Goal: Transaction & Acquisition: Obtain resource

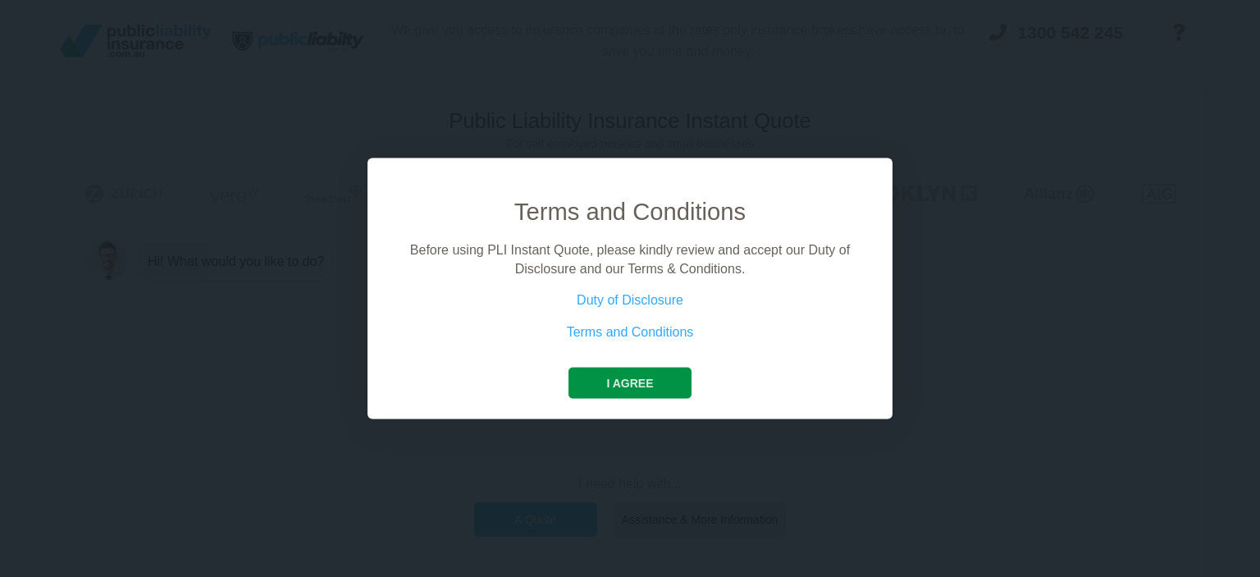
click at [637, 379] on button "I agree" at bounding box center [630, 383] width 122 height 31
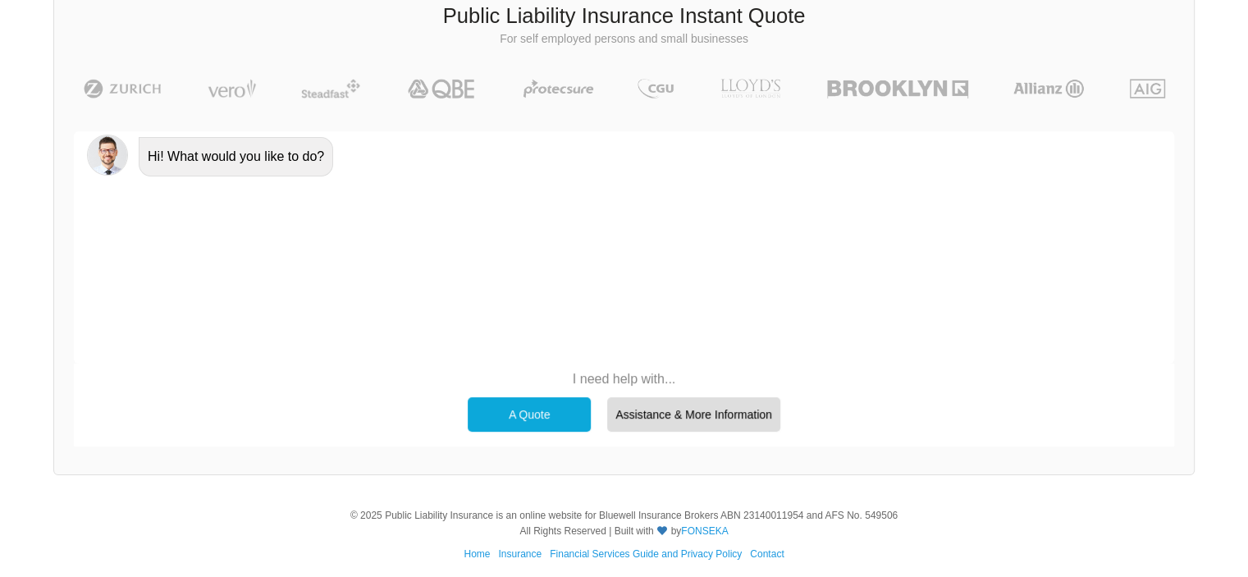
scroll to position [112, 0]
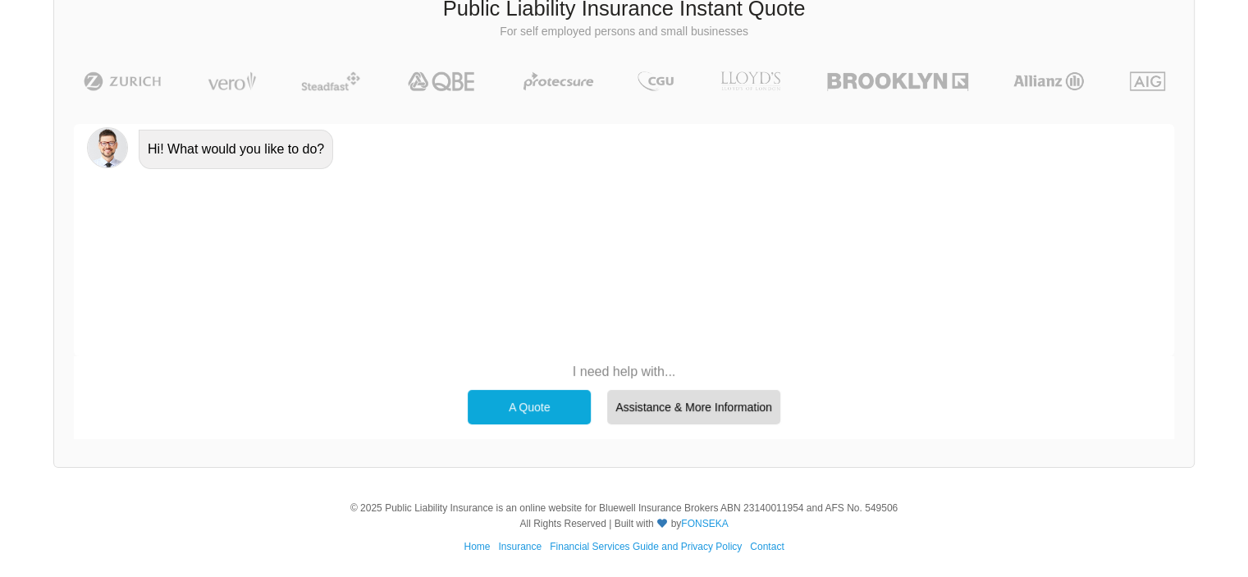
click at [553, 413] on div "A Quote" at bounding box center [529, 407] width 123 height 34
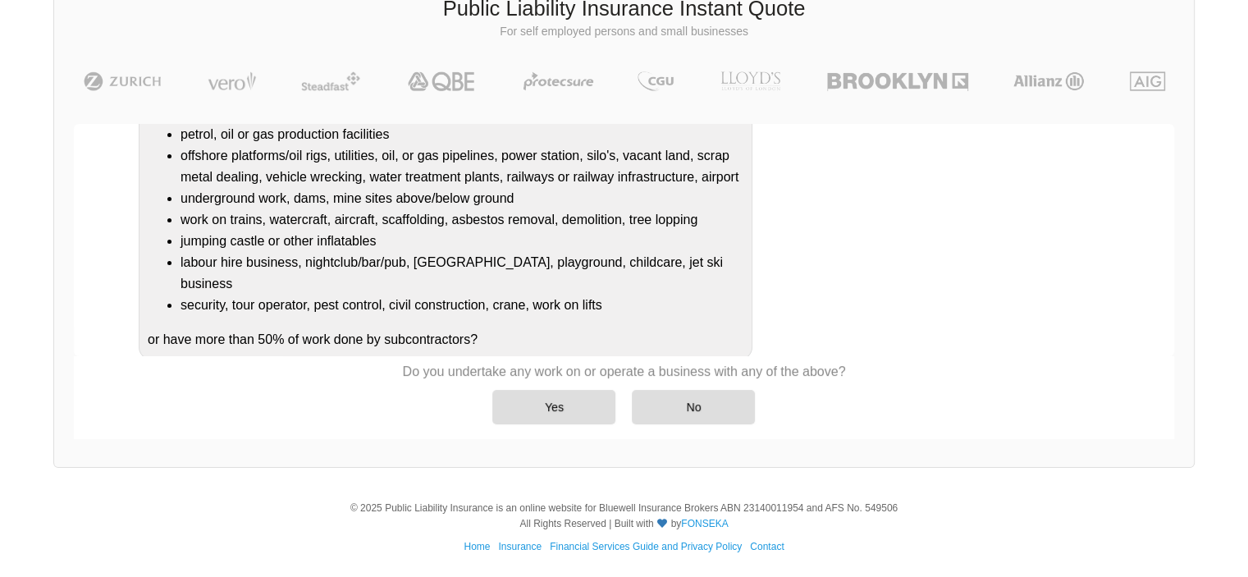
scroll to position [216, 0]
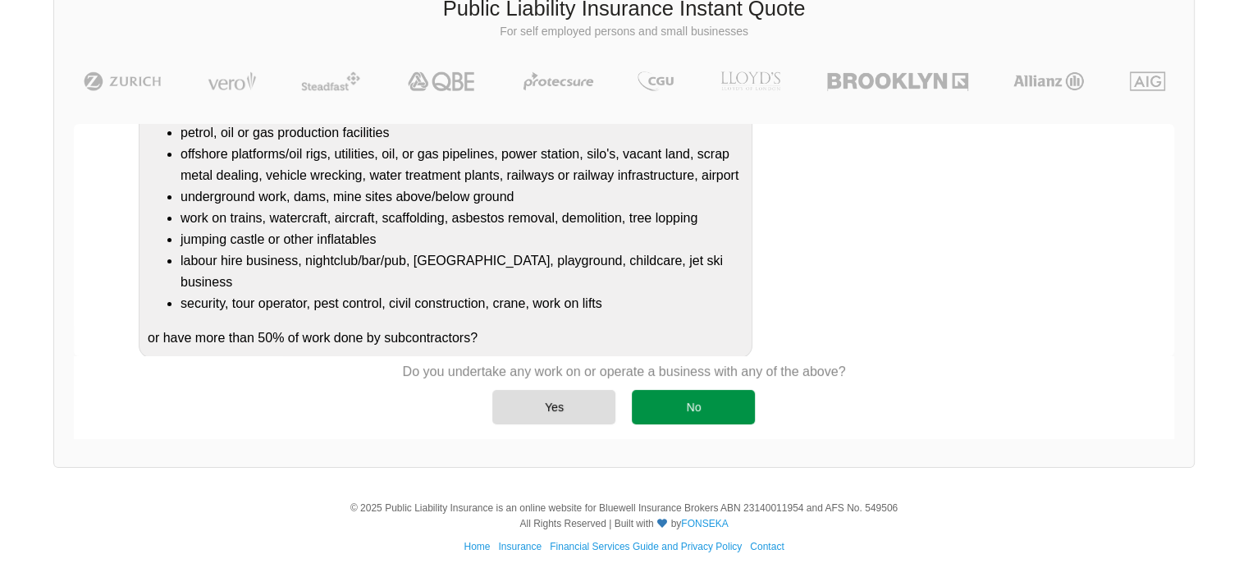
click at [692, 416] on div "No" at bounding box center [693, 407] width 123 height 34
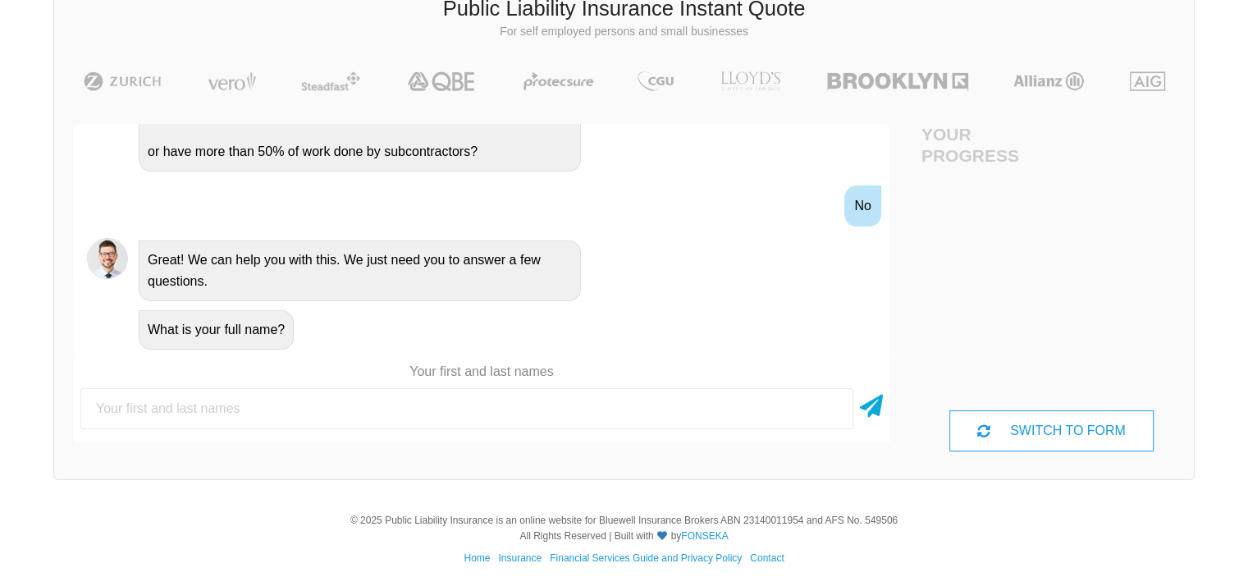
scroll to position [477, 0]
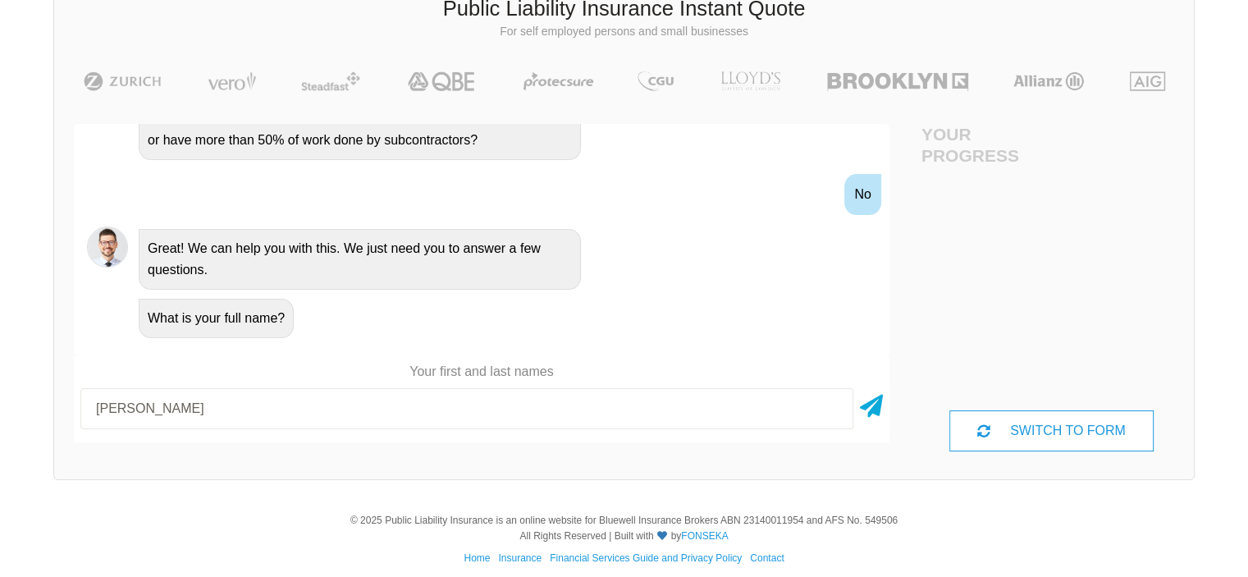
type input "[PERSON_NAME]"
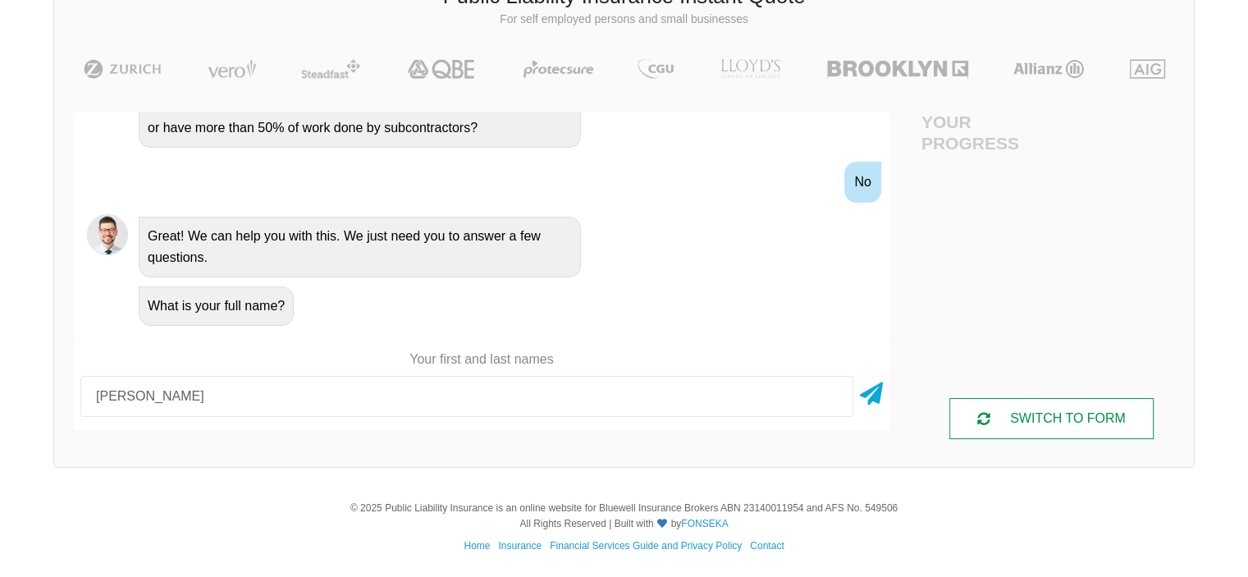
click at [1042, 432] on div "SWITCH TO FORM" at bounding box center [1050, 418] width 203 height 41
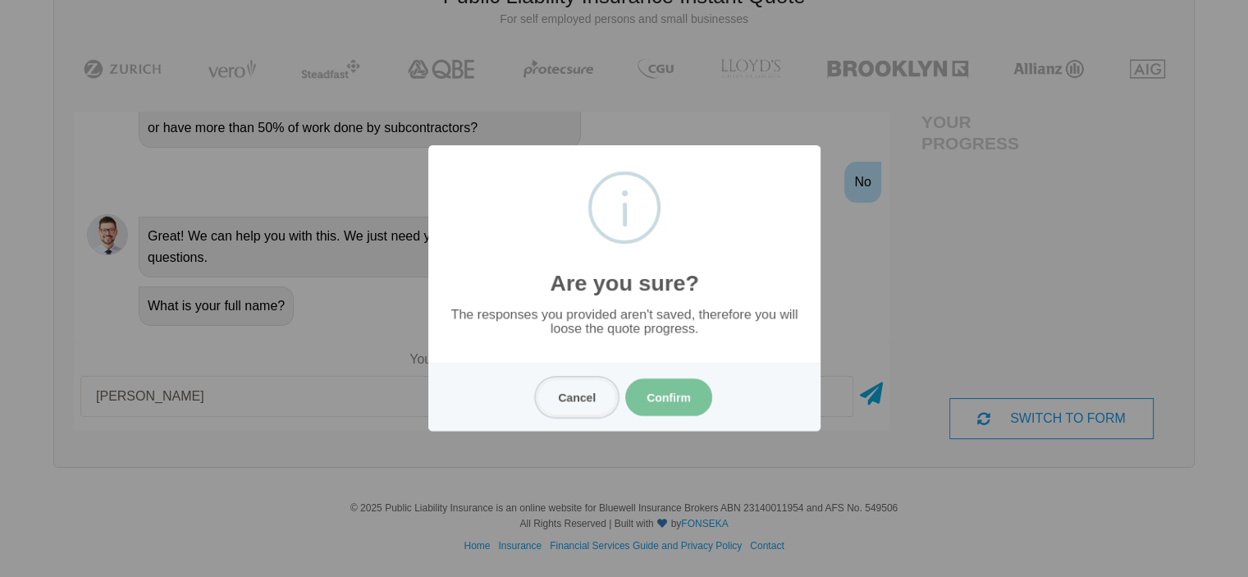
click at [591, 400] on button "Cancel" at bounding box center [577, 397] width 80 height 38
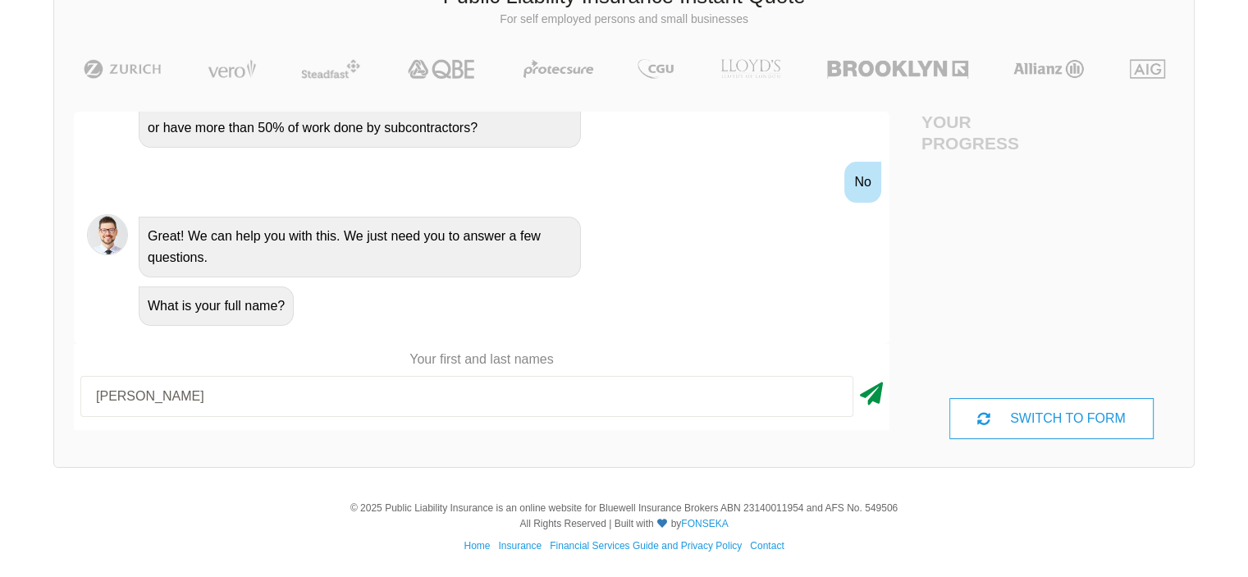
click at [871, 397] on icon at bounding box center [871, 391] width 23 height 30
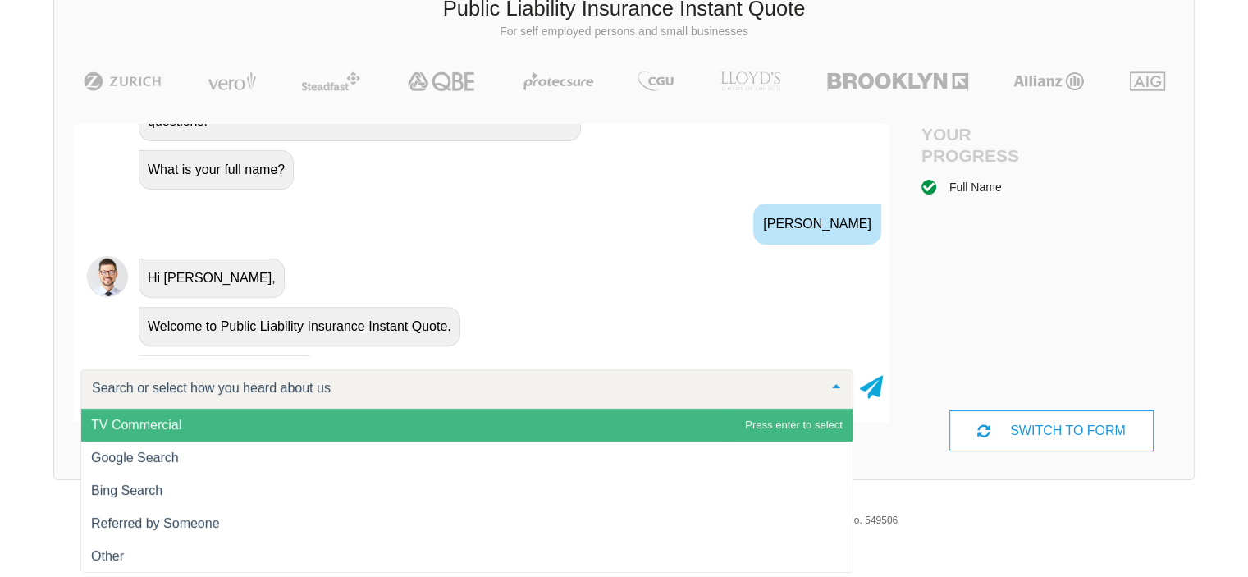
scroll to position [664, 0]
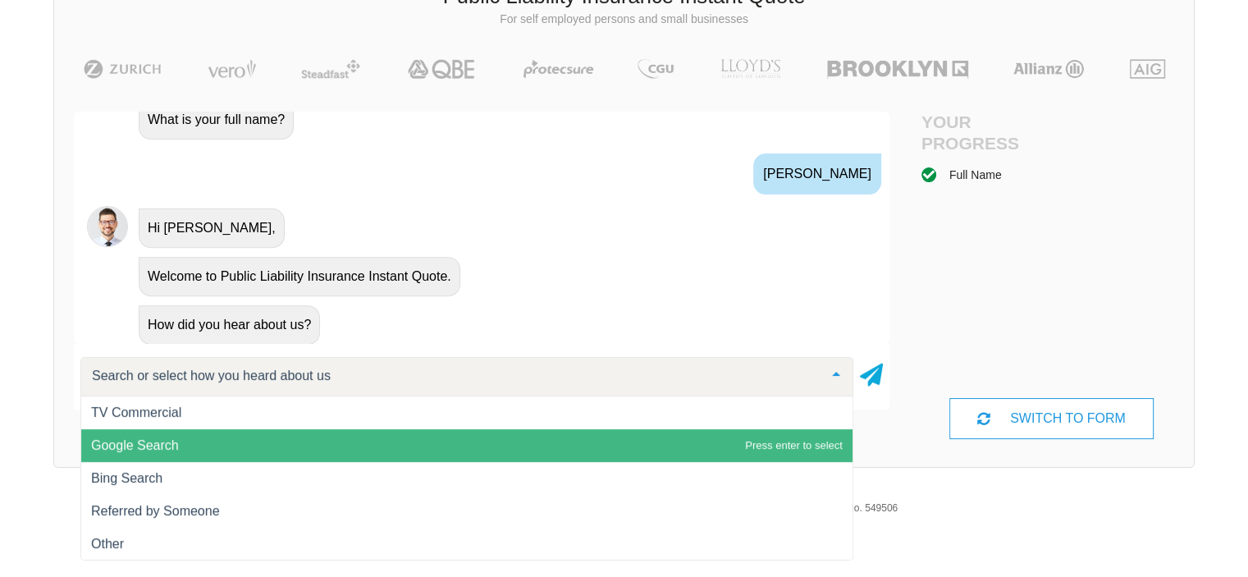
click at [142, 449] on span "Google Search" at bounding box center [135, 445] width 88 height 14
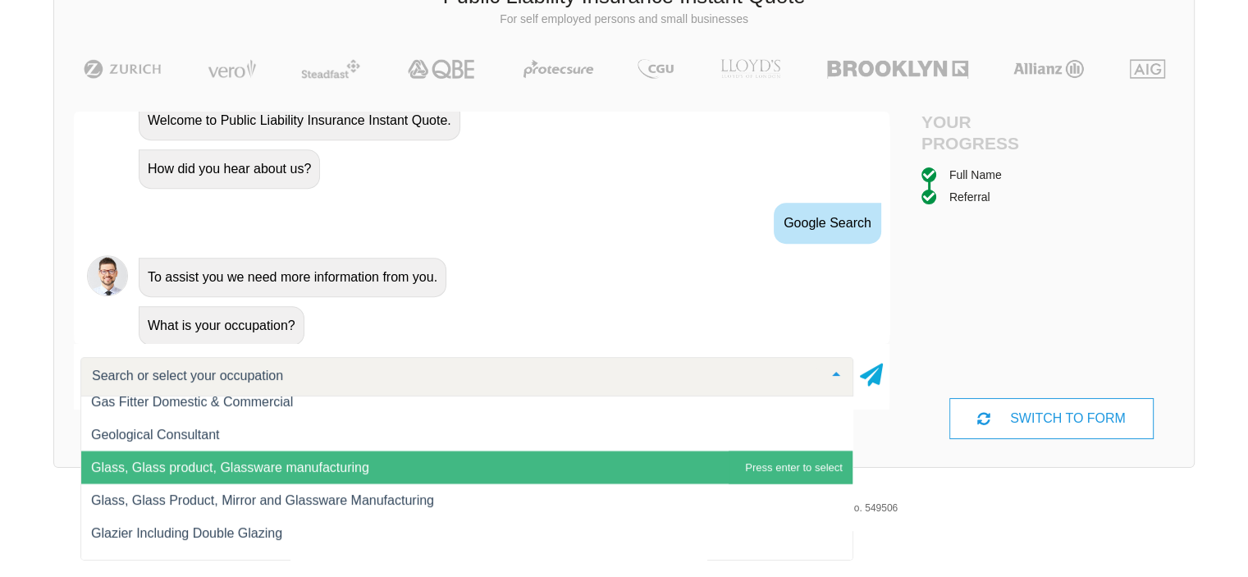
scroll to position [9496, 0]
click at [135, 465] on span "Garden Maintenance / Landscaper / Services" at bounding box center [222, 466] width 263 height 14
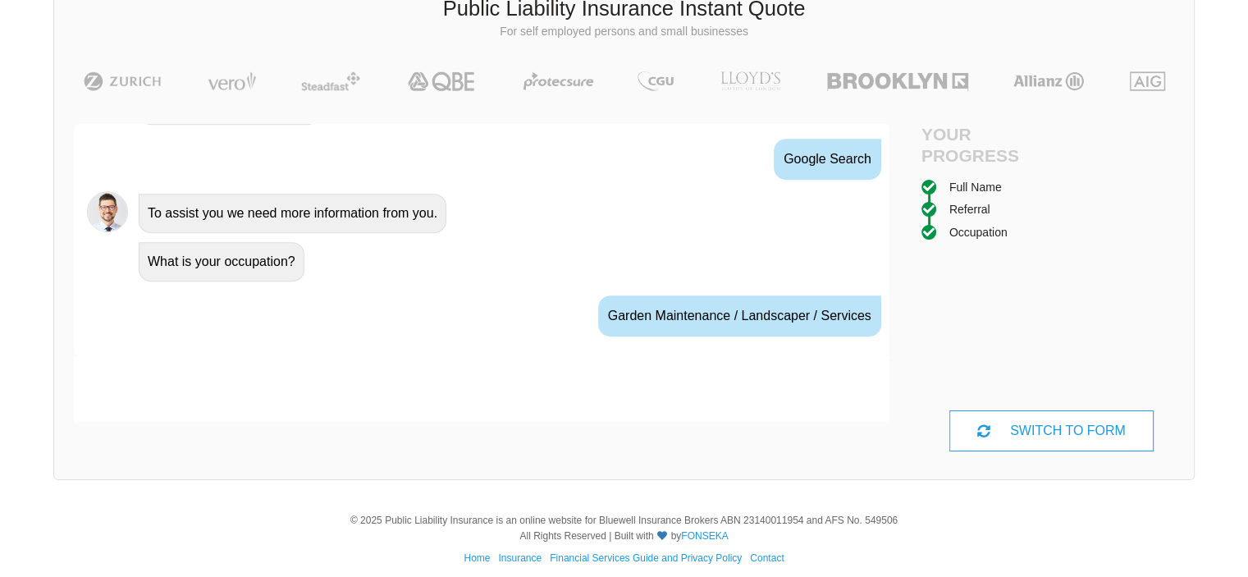
scroll to position [926, 0]
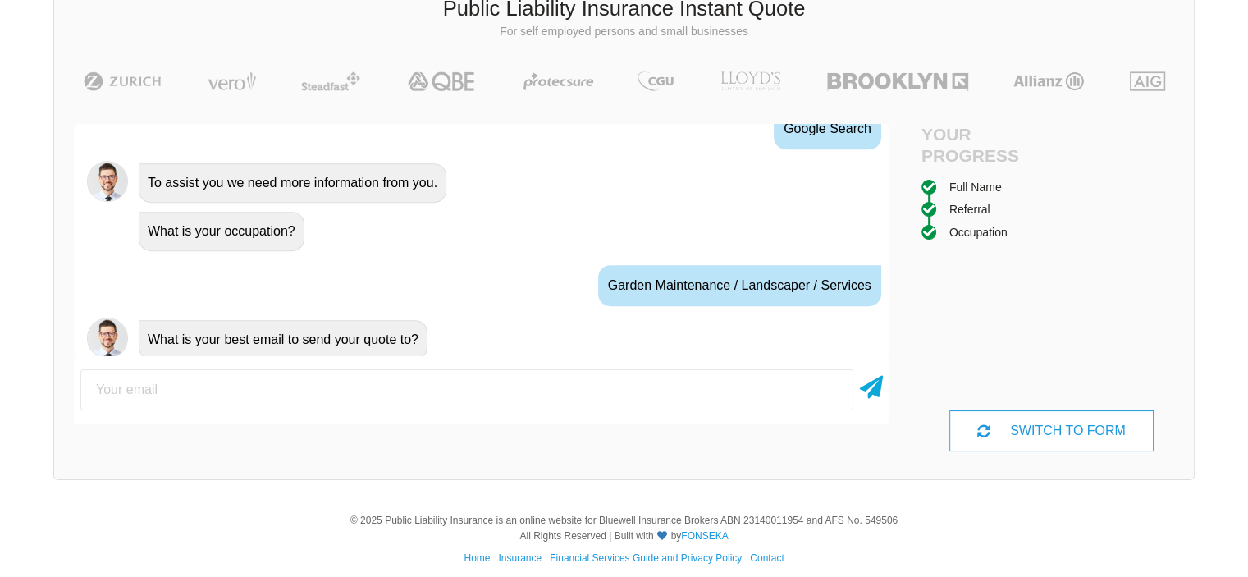
click at [825, 285] on div "Garden Maintenance / Landscaper / Services" at bounding box center [739, 285] width 283 height 41
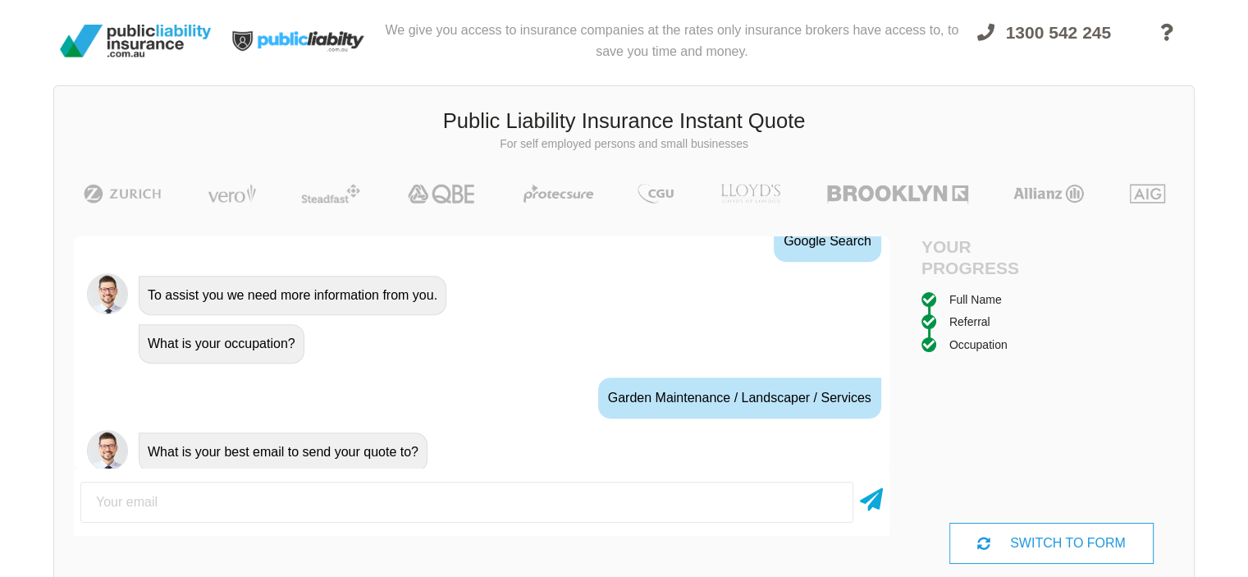
scroll to position [944, 0]
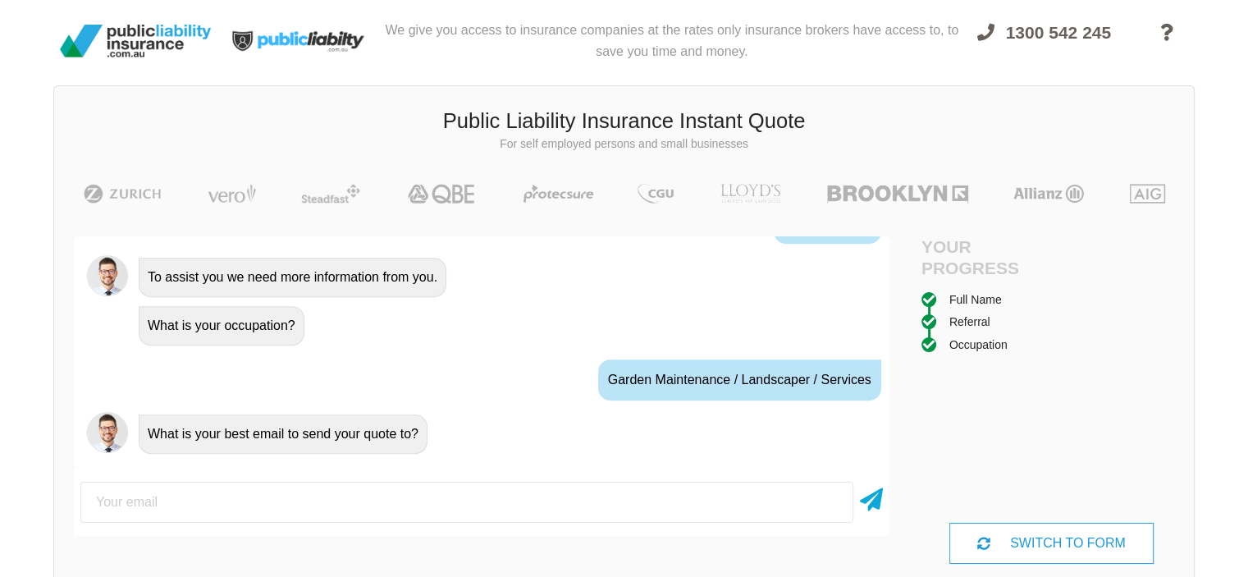
click at [656, 371] on div "Garden Maintenance / Landscaper / Services" at bounding box center [739, 379] width 283 height 41
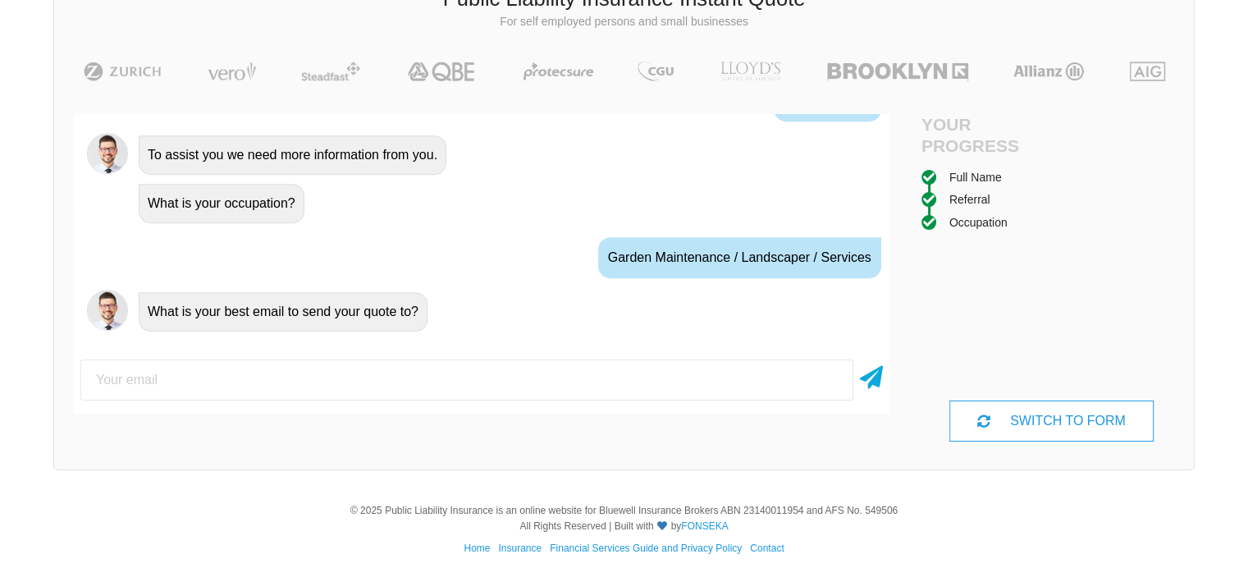
scroll to position [125, 0]
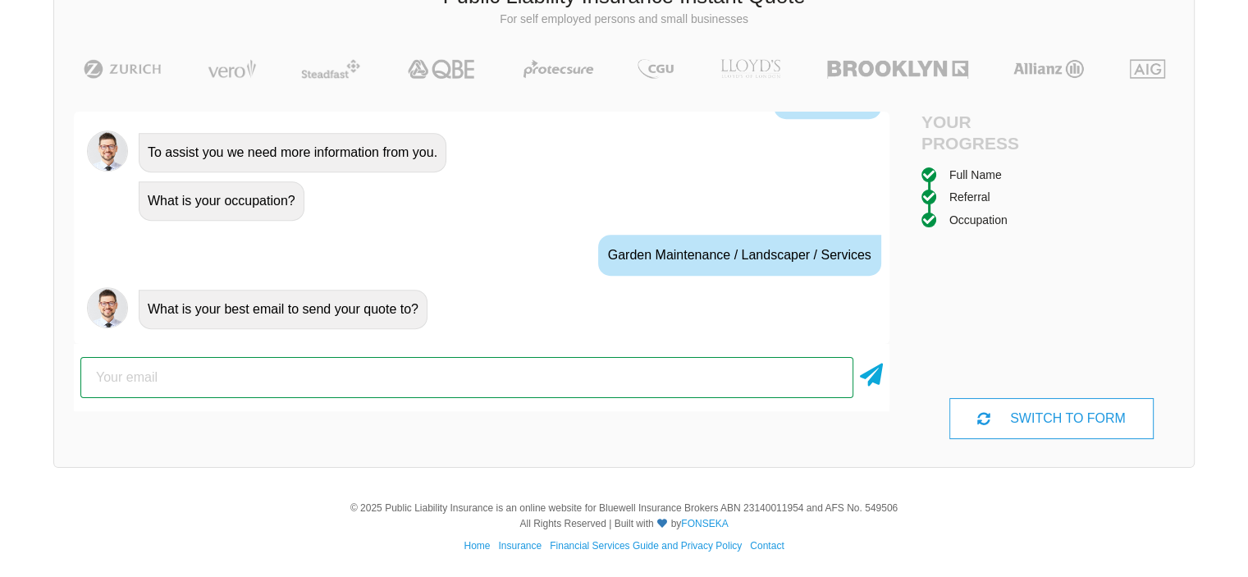
click at [222, 386] on input "email" at bounding box center [466, 377] width 773 height 41
type input "[EMAIL_ADDRESS][DOMAIN_NAME]"
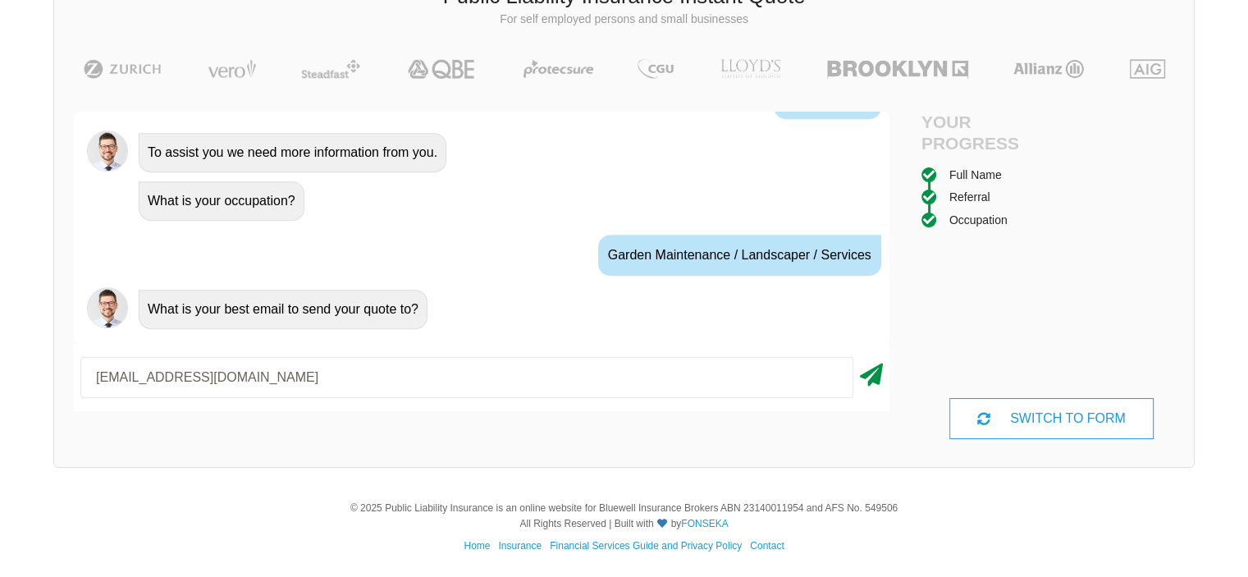
click at [868, 372] on icon at bounding box center [871, 372] width 23 height 30
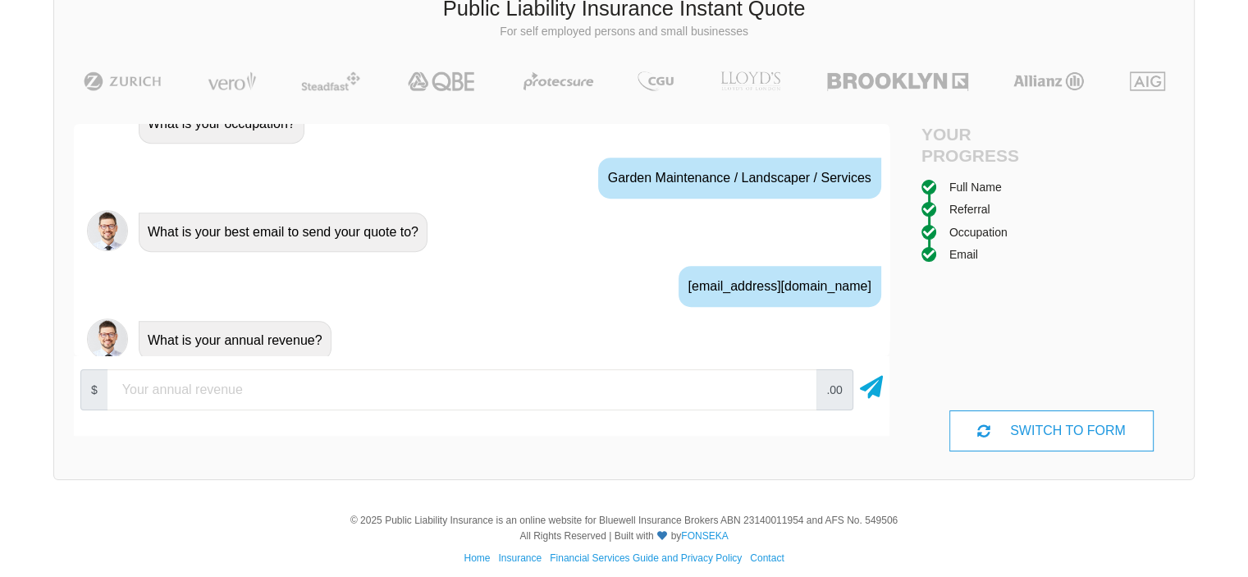
scroll to position [1034, 0]
click at [263, 396] on input "number" at bounding box center [461, 389] width 709 height 41
click at [839, 403] on span ".00" at bounding box center [833, 389] width 37 height 41
click at [820, 393] on span ".00" at bounding box center [833, 389] width 37 height 41
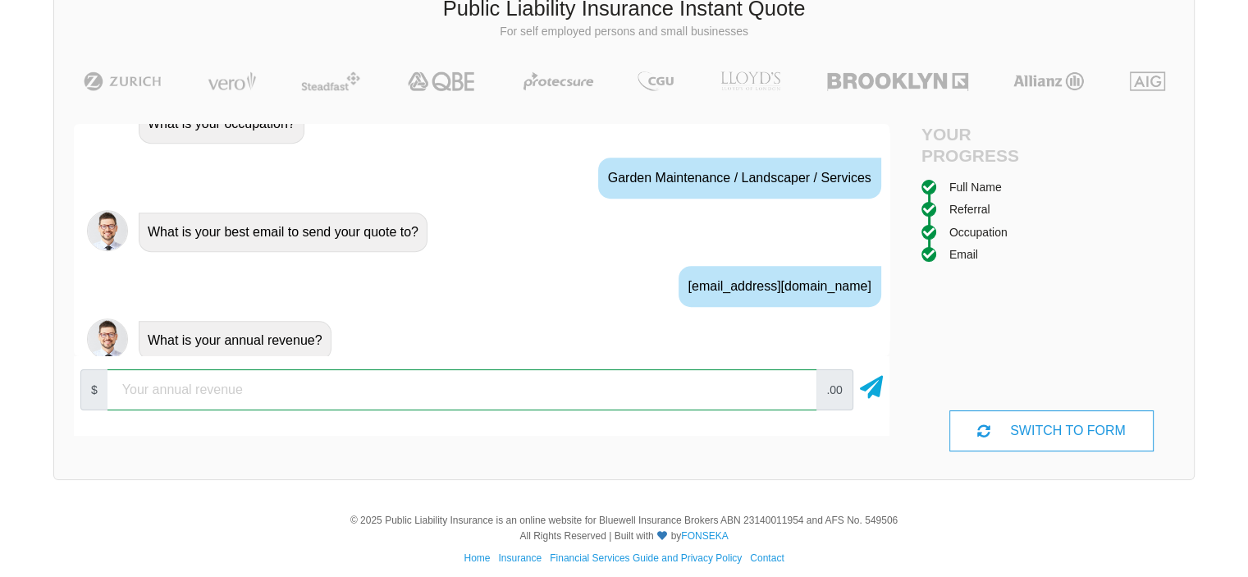
click at [265, 403] on input "number" at bounding box center [461, 389] width 709 height 41
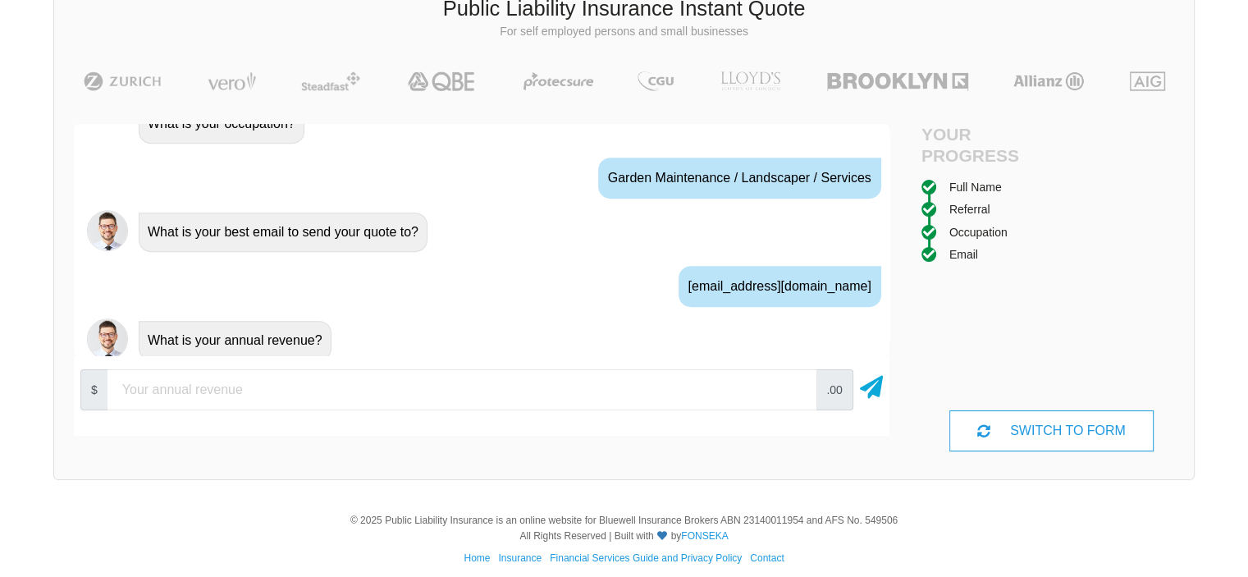
click at [94, 400] on span "$" at bounding box center [94, 389] width 28 height 41
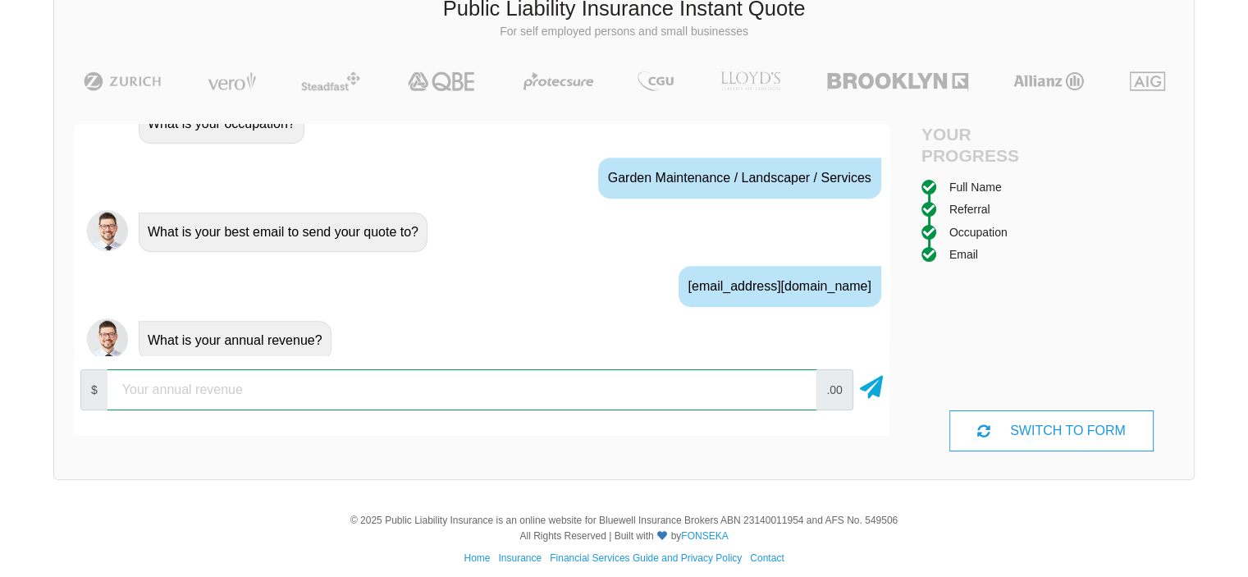
click at [185, 399] on input "number" at bounding box center [461, 389] width 709 height 41
click at [796, 386] on input "10000" at bounding box center [461, 389] width 709 height 41
click at [796, 386] on input "20000" at bounding box center [461, 389] width 709 height 41
click at [796, 386] on input "30000" at bounding box center [461, 389] width 709 height 41
type input "20000"
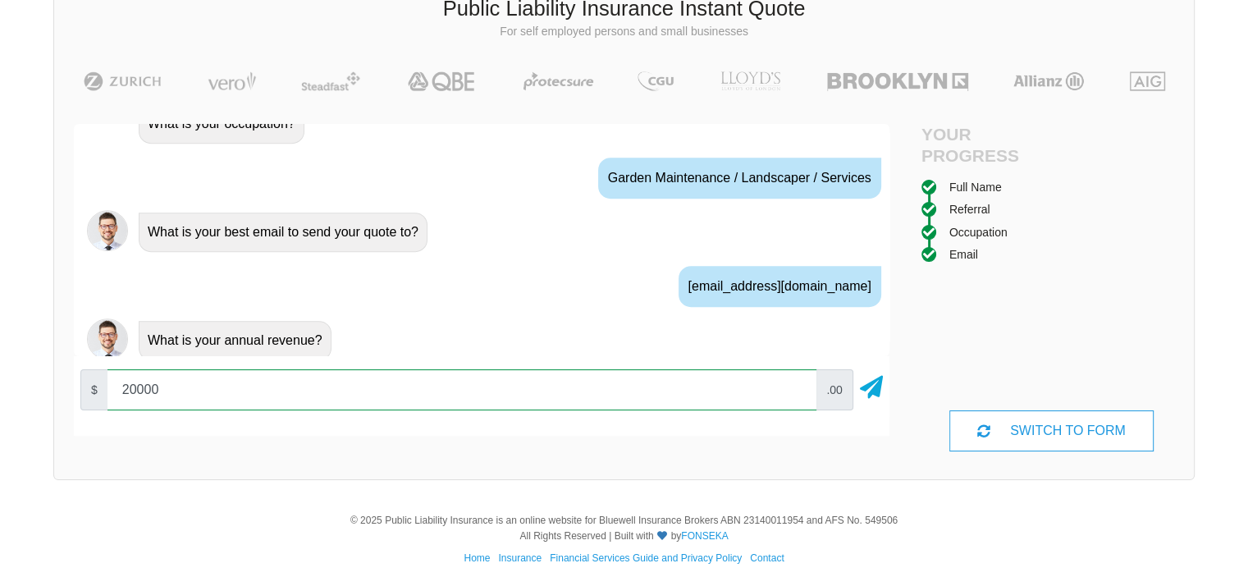
click at [795, 394] on input "20000" at bounding box center [461, 389] width 709 height 41
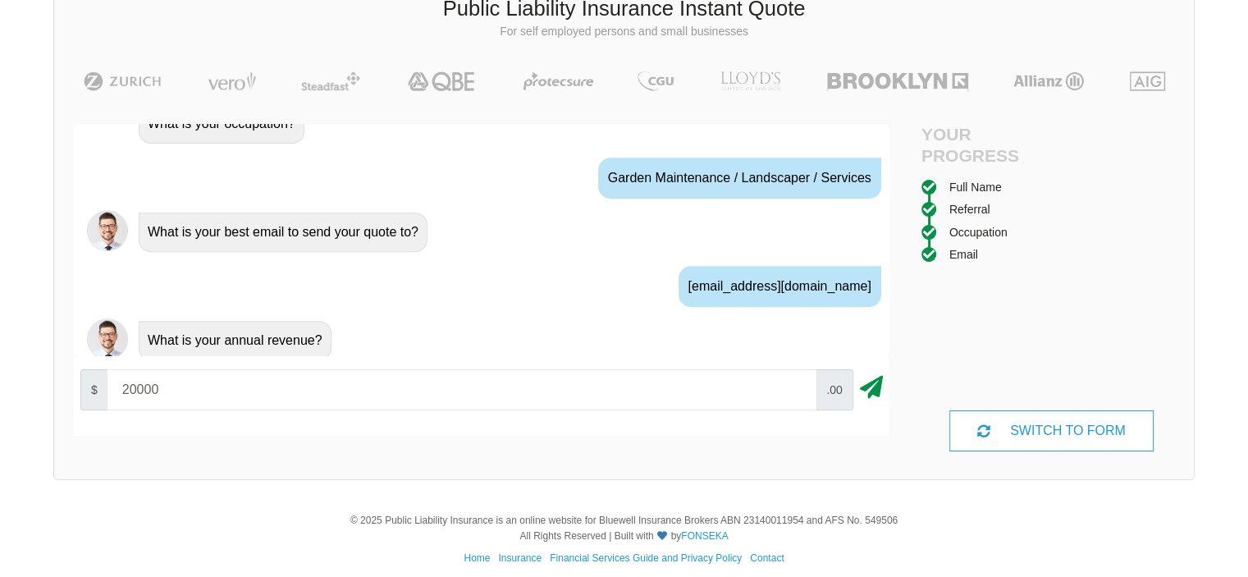
click at [871, 391] on icon at bounding box center [871, 384] width 23 height 30
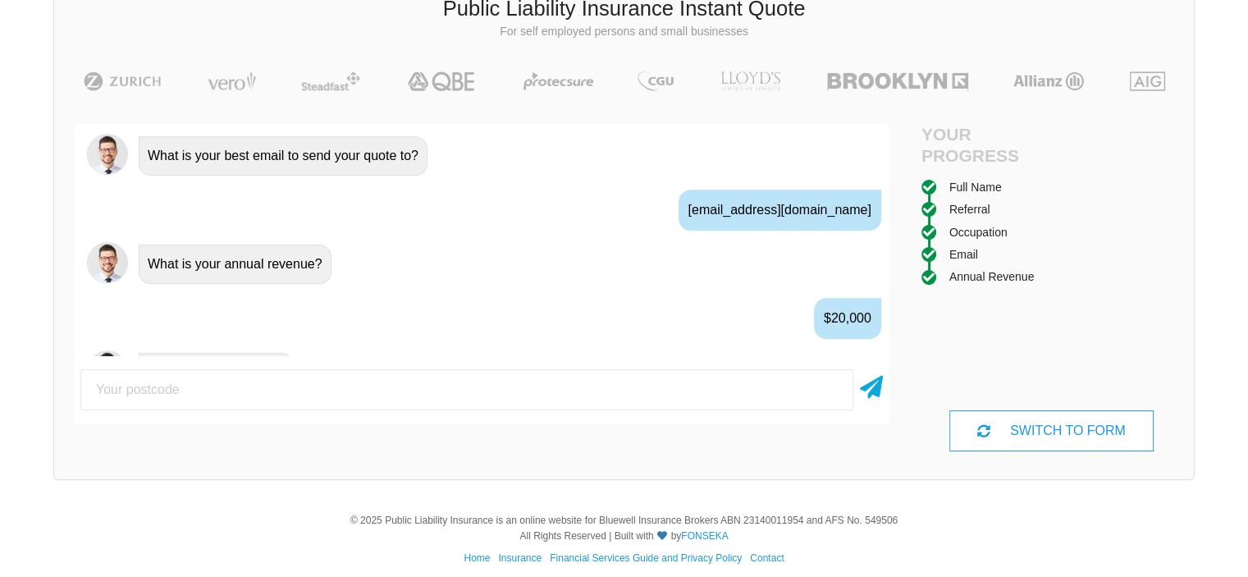
scroll to position [1141, 0]
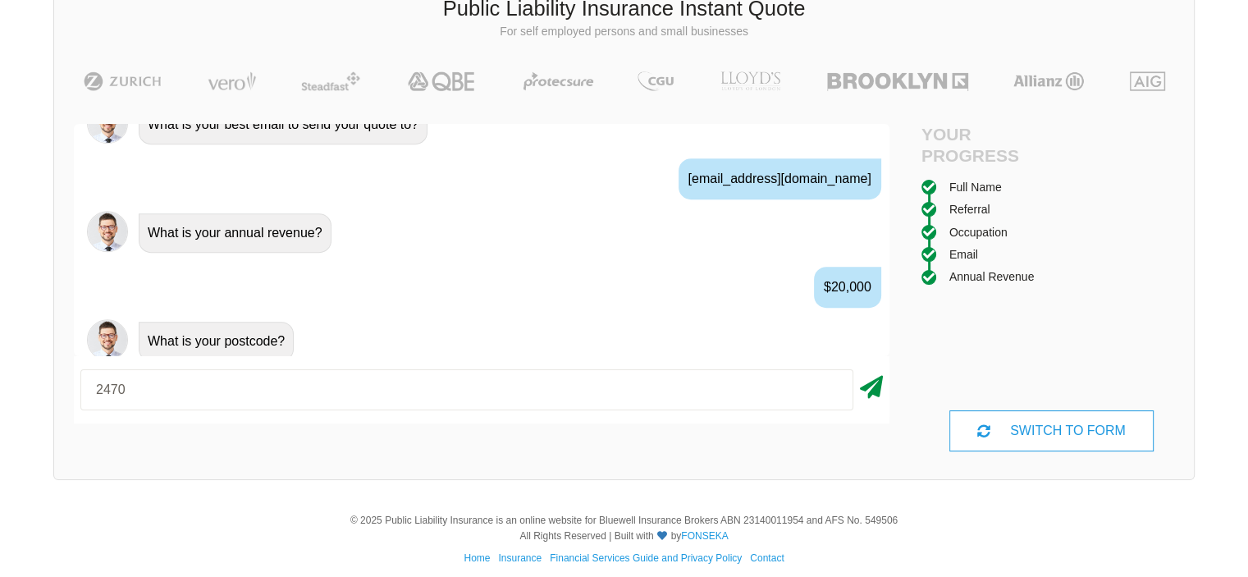
type input "2470"
click at [875, 389] on icon at bounding box center [871, 384] width 23 height 30
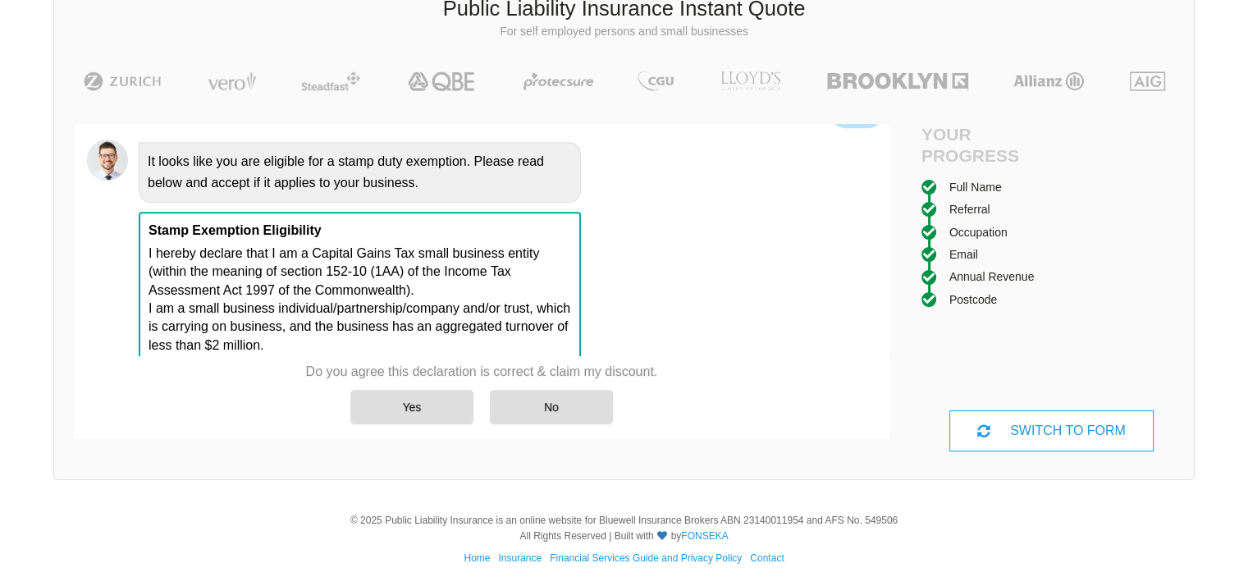
scroll to position [1431, 0]
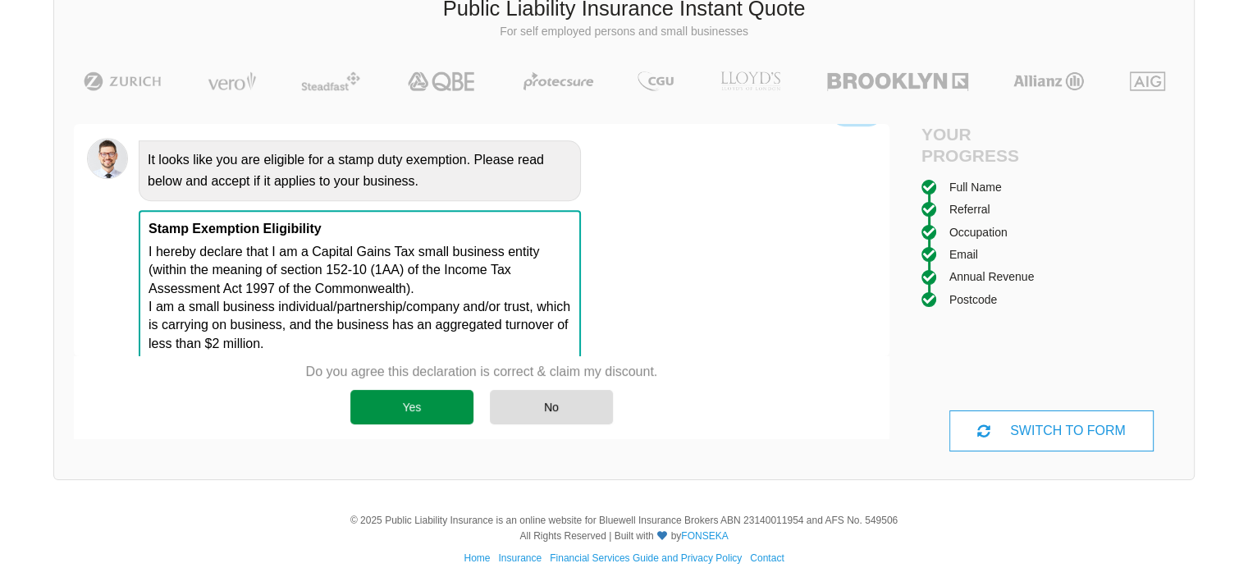
click at [419, 408] on div "Yes" at bounding box center [411, 407] width 123 height 34
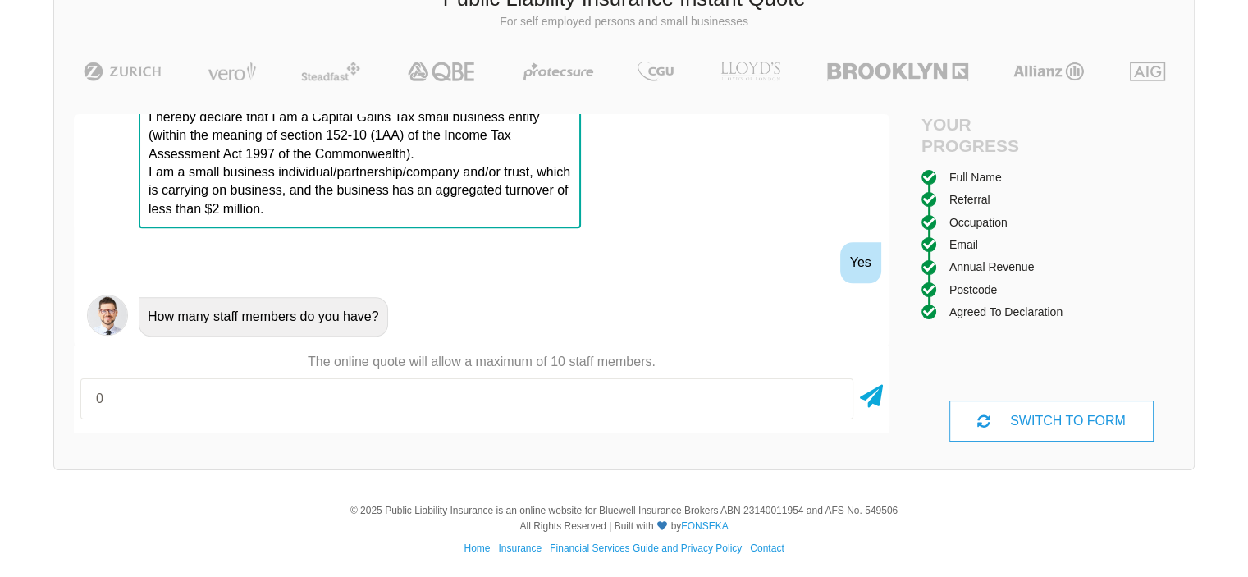
scroll to position [125, 0]
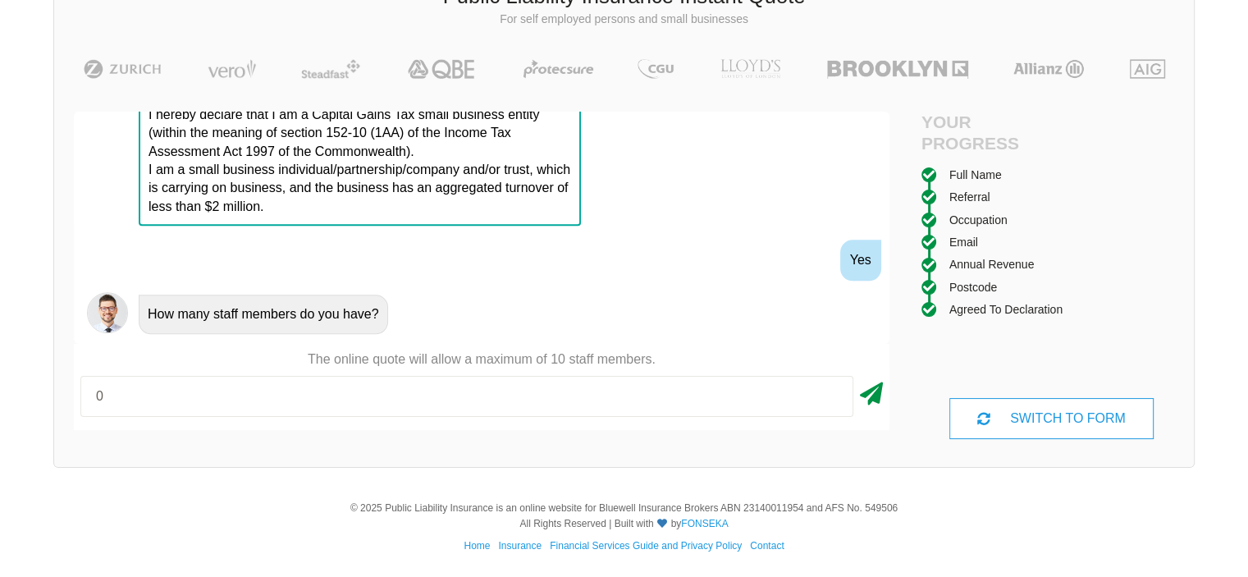
type input "0"
click at [874, 397] on icon at bounding box center [871, 391] width 23 height 30
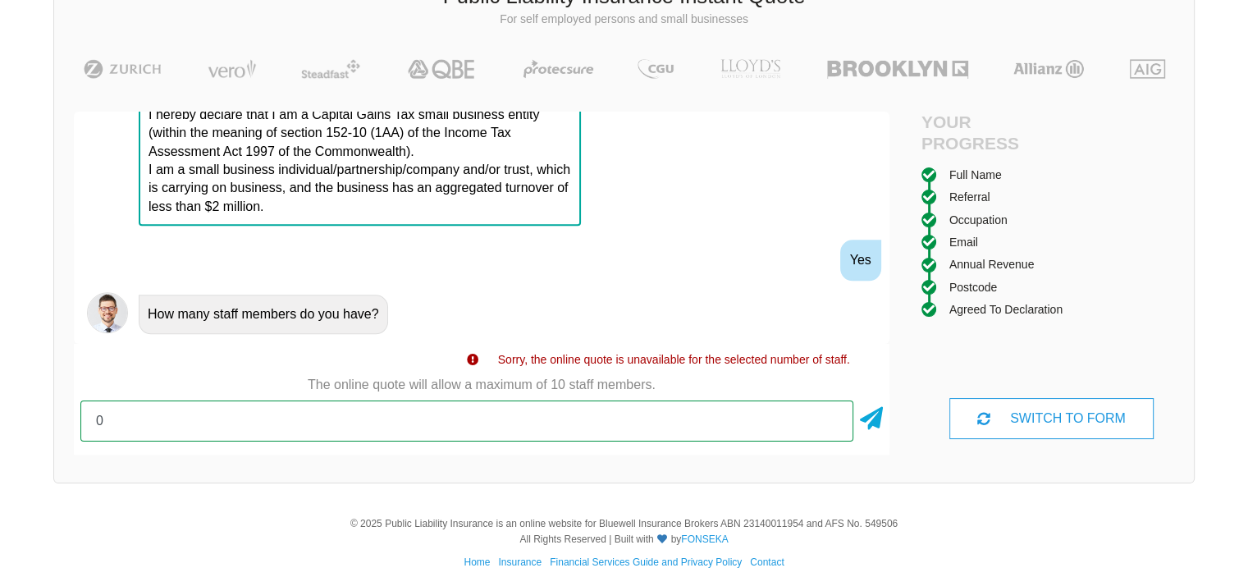
click at [138, 413] on input "0" at bounding box center [466, 420] width 773 height 41
type input "1"
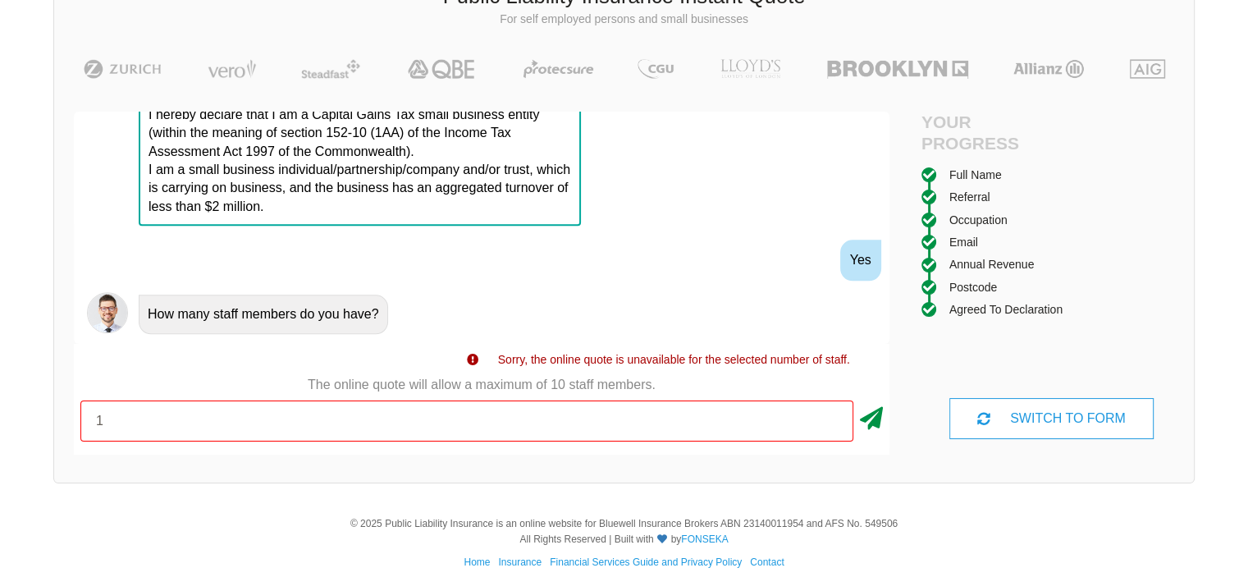
click at [874, 417] on icon at bounding box center [871, 415] width 23 height 30
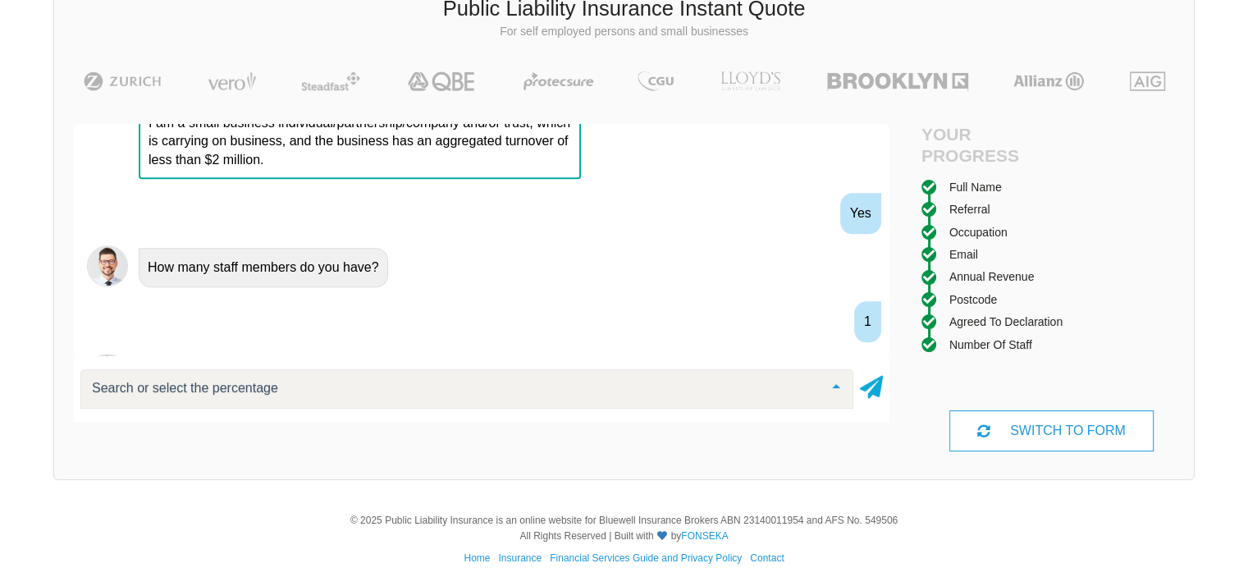
scroll to position [1645, 0]
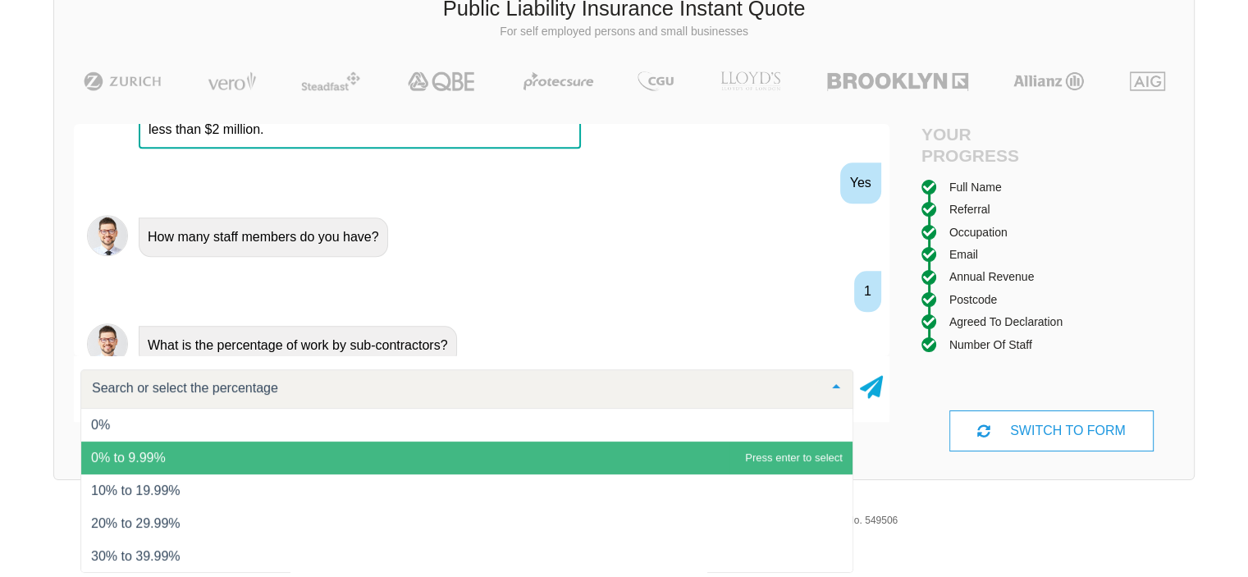
click at [94, 459] on span "0% to 9.99%" at bounding box center [128, 457] width 75 height 14
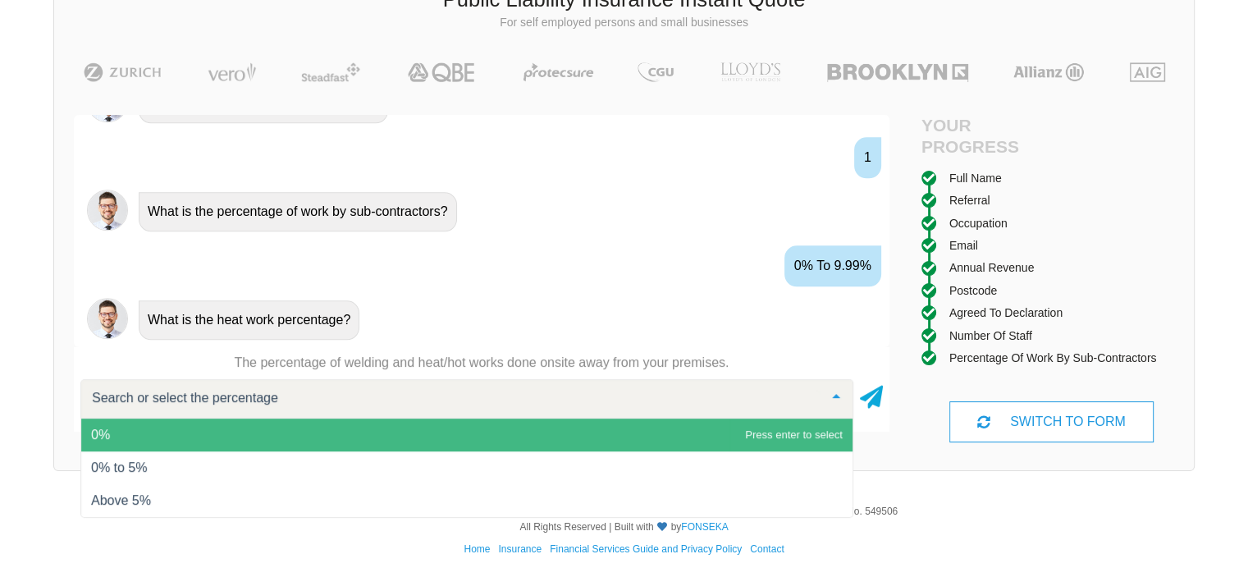
scroll to position [125, 0]
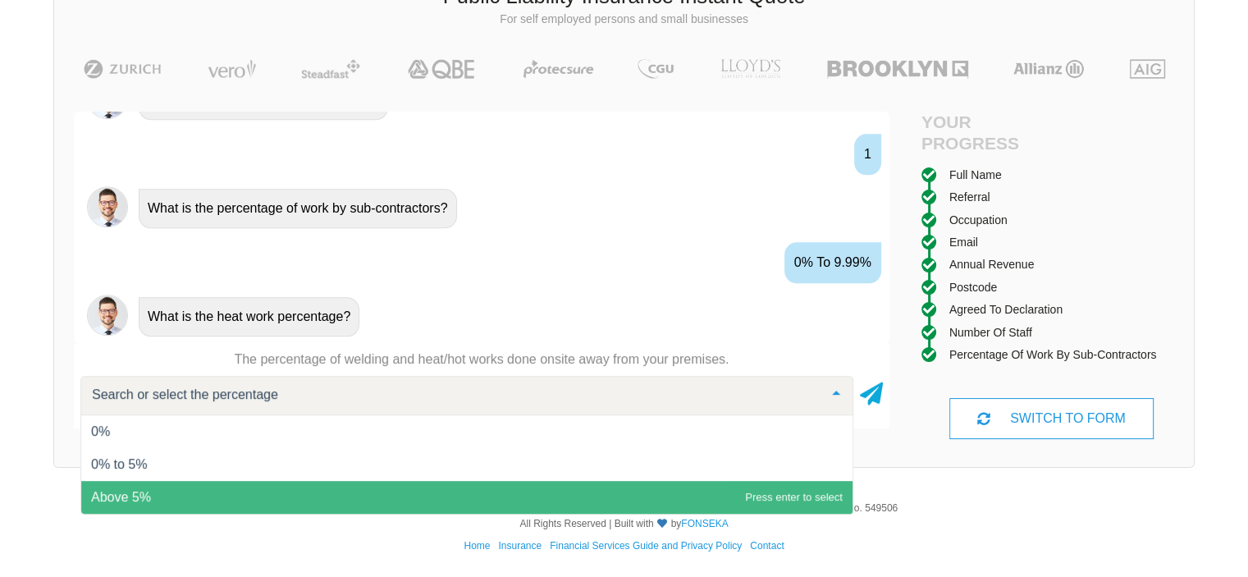
click at [104, 492] on span "Above 5%" at bounding box center [121, 497] width 60 height 14
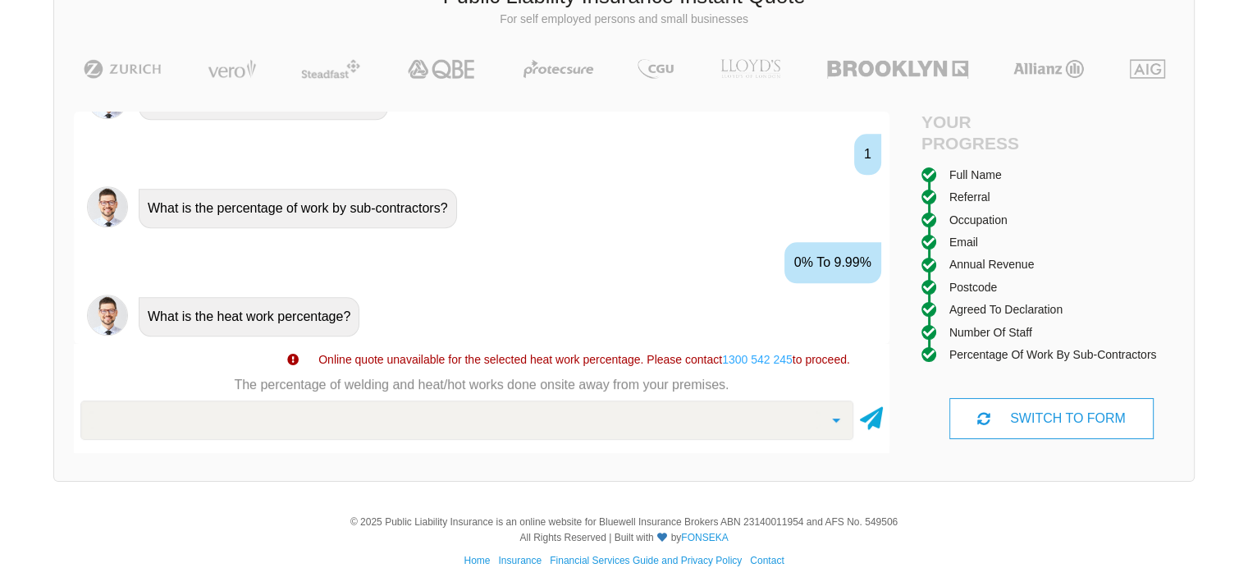
scroll to position [138, 0]
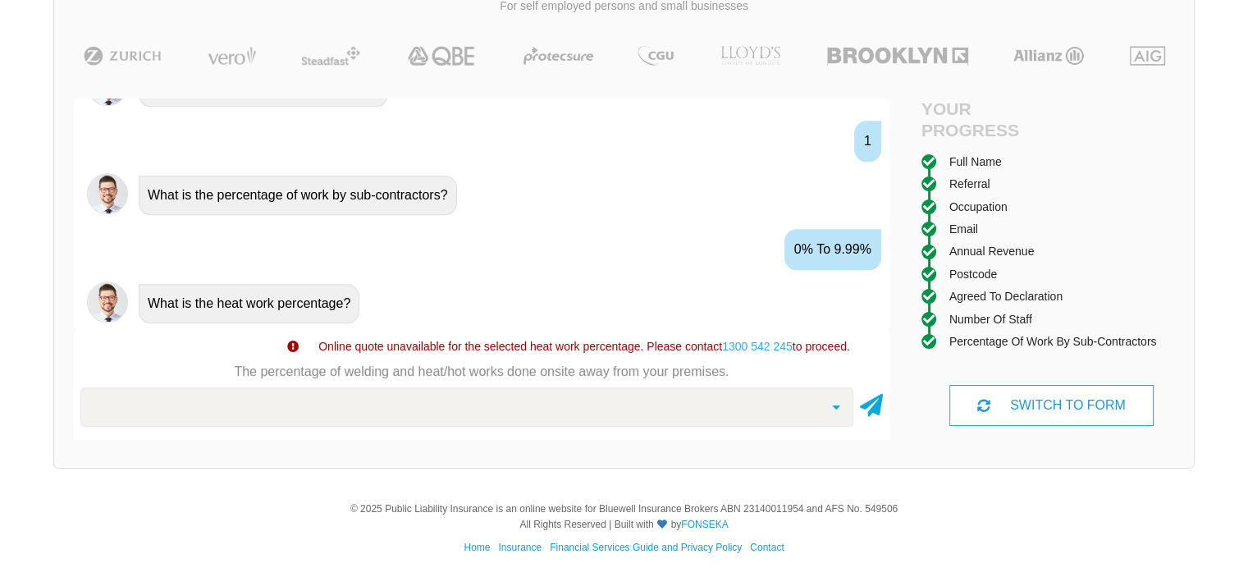
click at [843, 402] on div at bounding box center [836, 405] width 33 height 35
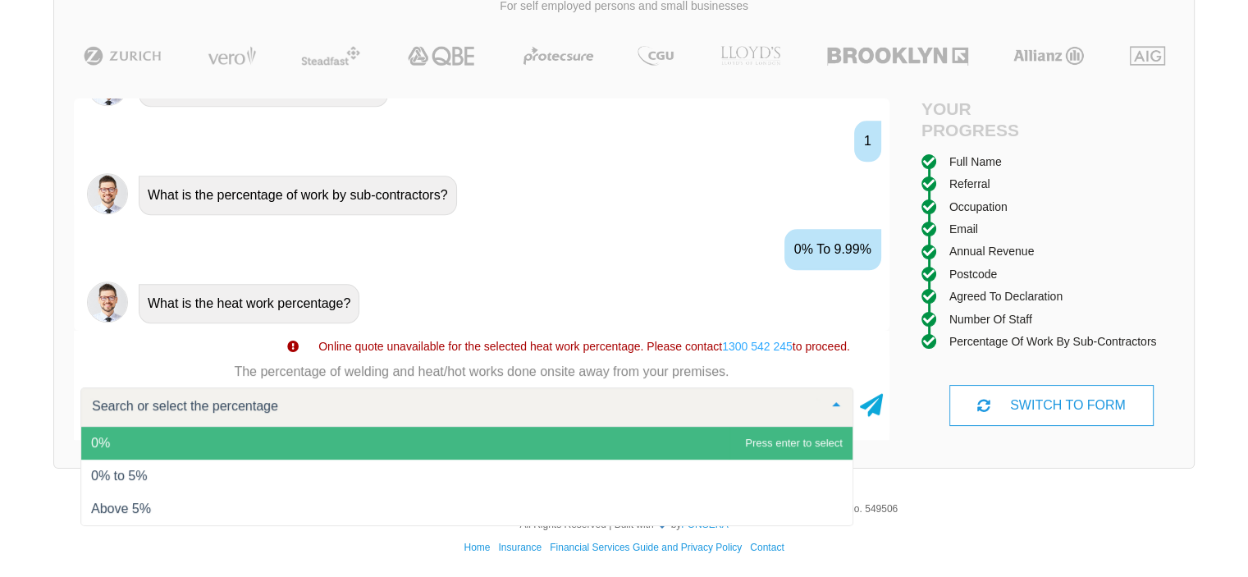
click at [91, 442] on span "0%" at bounding box center [100, 443] width 19 height 14
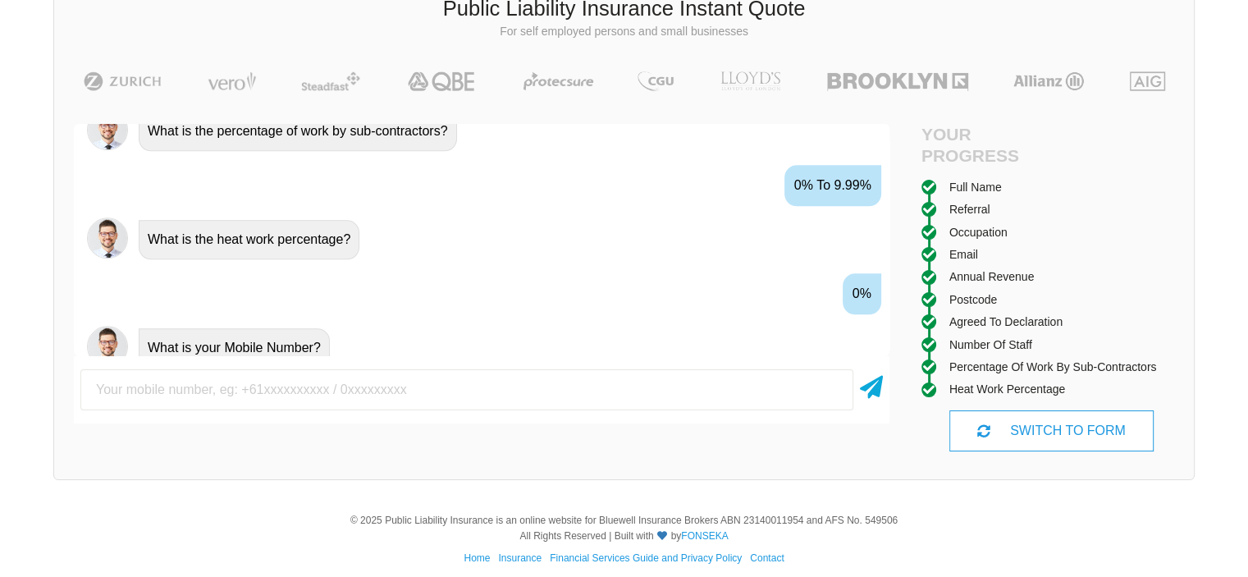
scroll to position [1860, 0]
type input "0402344061"
click at [870, 394] on icon at bounding box center [871, 384] width 23 height 30
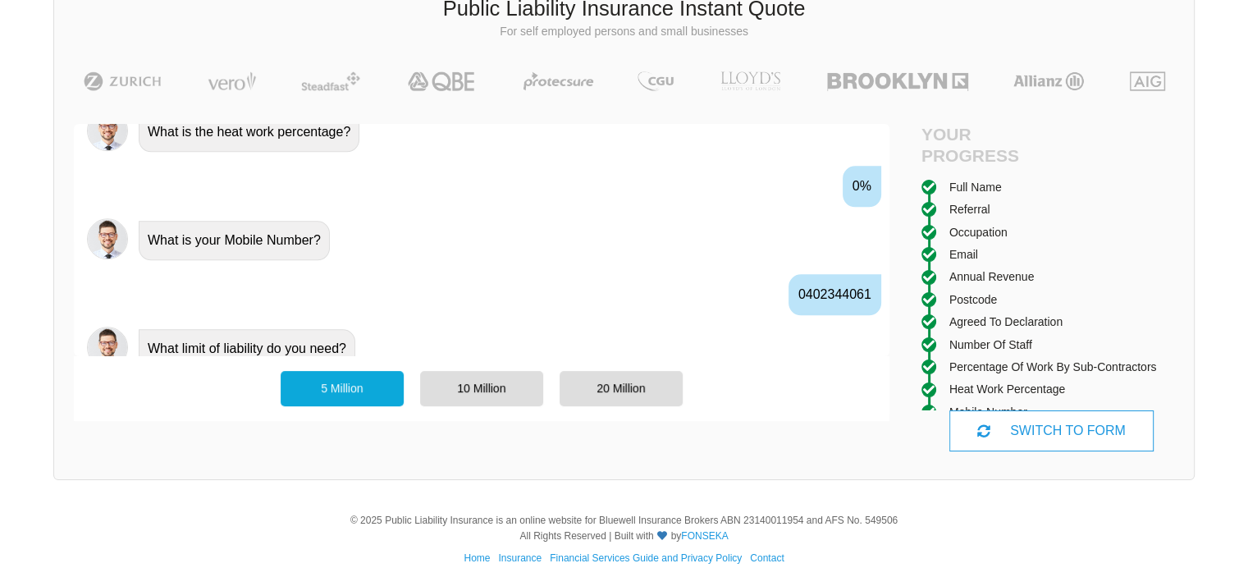
scroll to position [1967, 0]
click at [373, 393] on div "5 Million" at bounding box center [342, 388] width 123 height 34
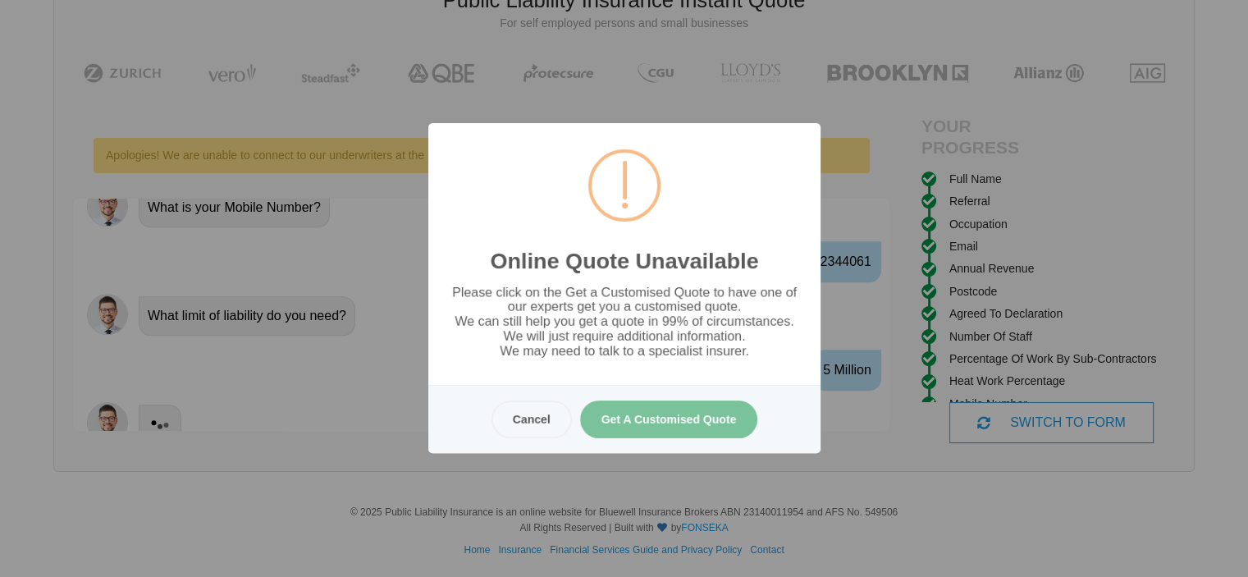
scroll to position [125, 0]
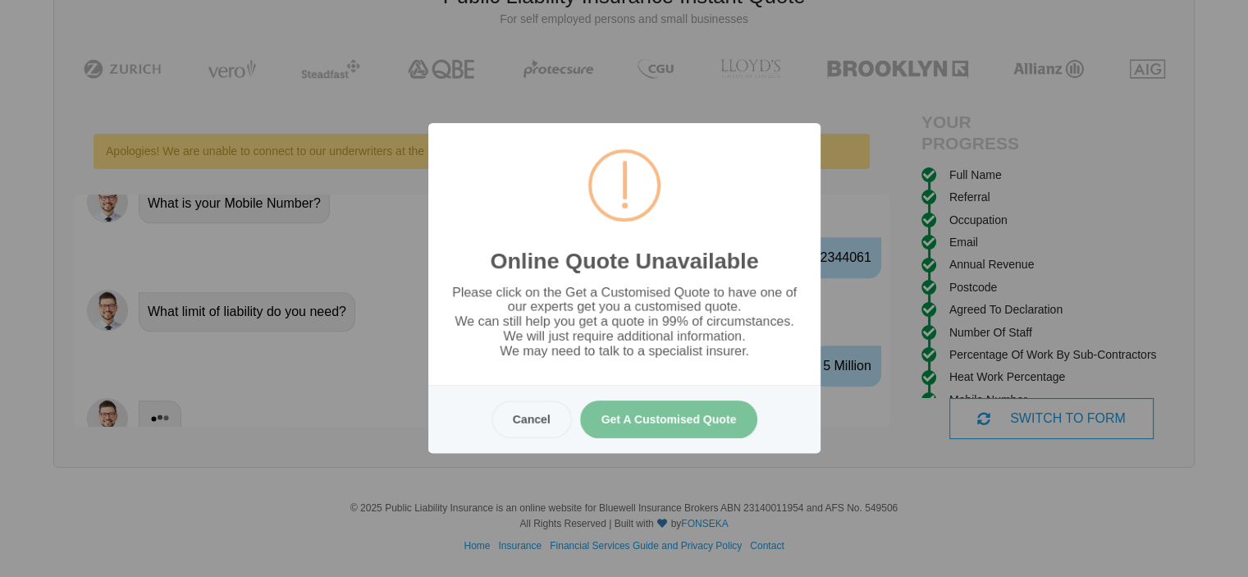
click at [679, 419] on button "Get A Customised Quote" at bounding box center [668, 419] width 178 height 38
